Goal: Transaction & Acquisition: Purchase product/service

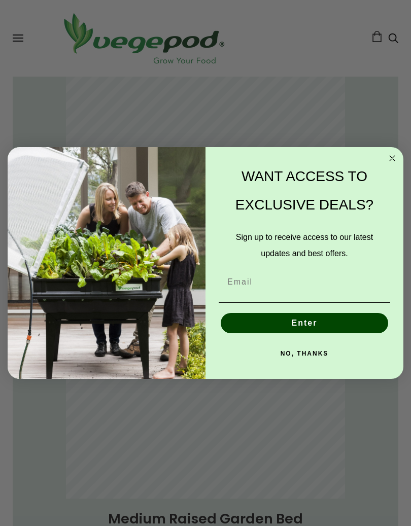
scroll to position [463, 0]
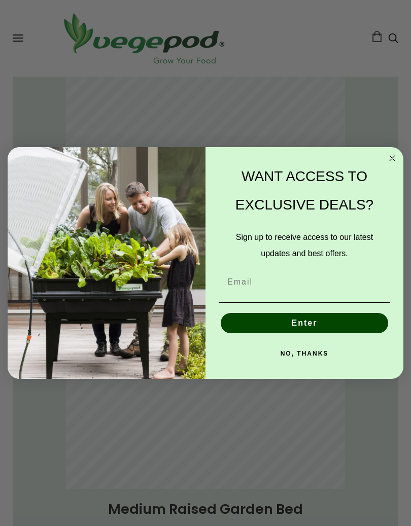
click at [307, 352] on button "NO, THANKS" at bounding box center [305, 354] width 172 height 20
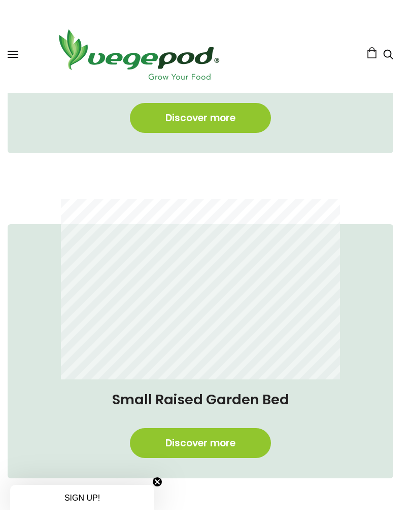
scroll to position [913, 5]
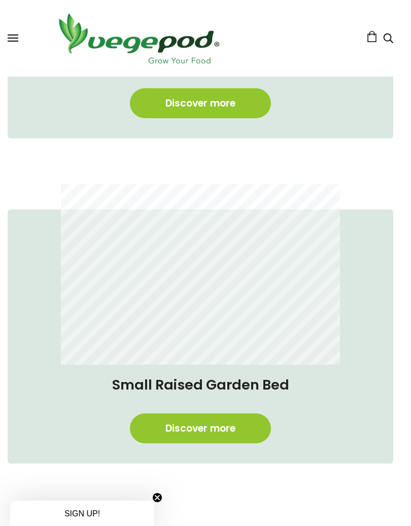
click at [10, 35] on span at bounding box center [13, 35] width 11 height 1
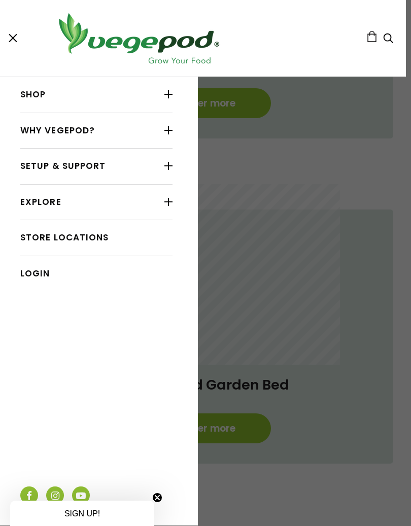
click at [24, 88] on link "Shop" at bounding box center [96, 94] width 152 height 19
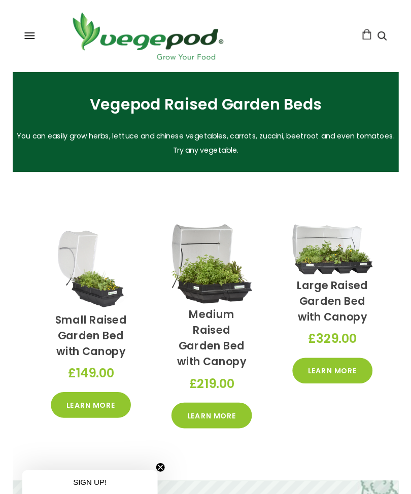
scroll to position [294, 0]
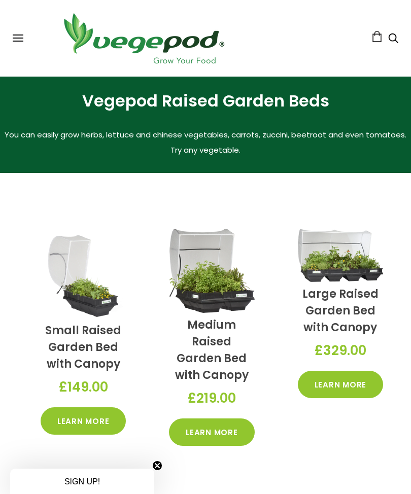
click at [211, 429] on link "Learn More" at bounding box center [211, 432] width 85 height 27
